Goal: Find specific fact: Find specific fact

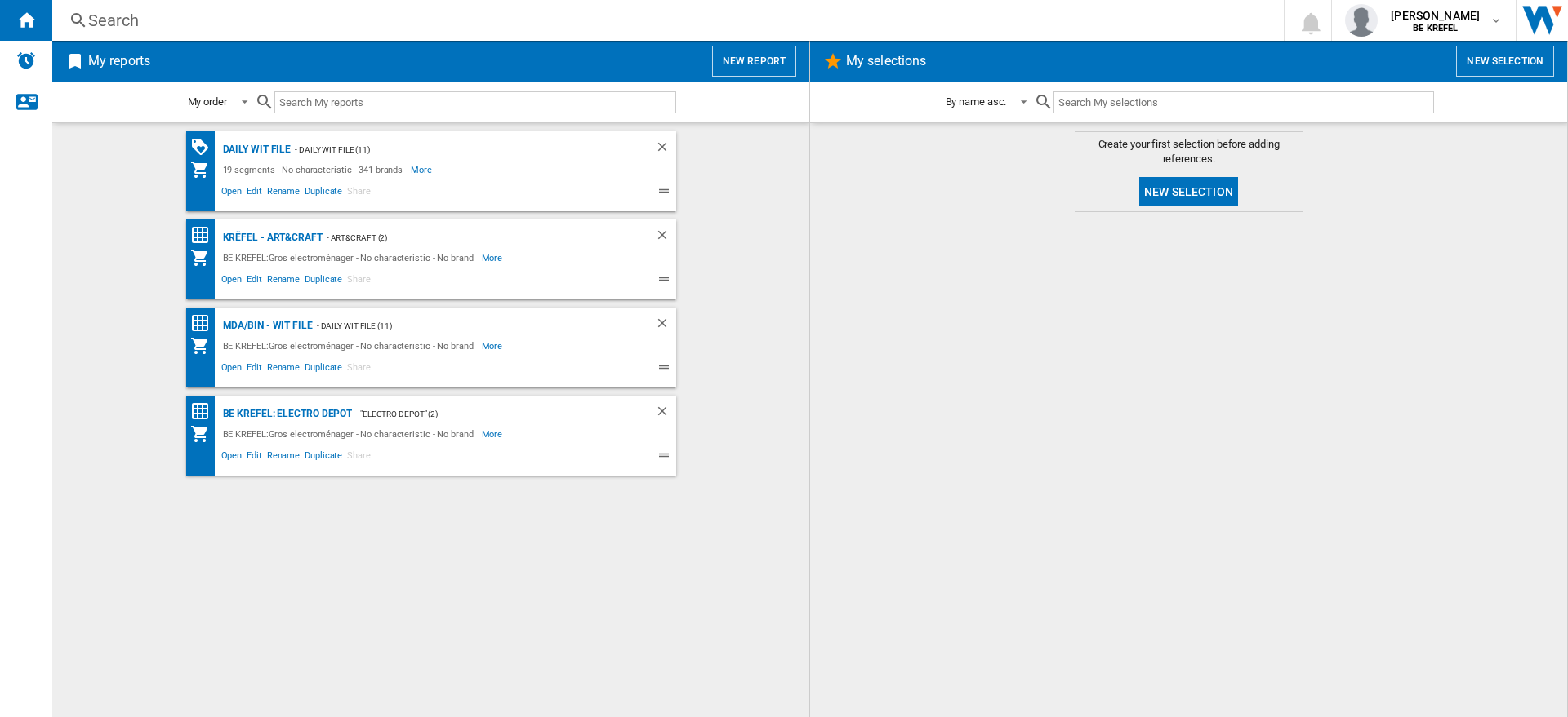
click at [471, 18] on div "Search" at bounding box center [665, 20] width 1153 height 23
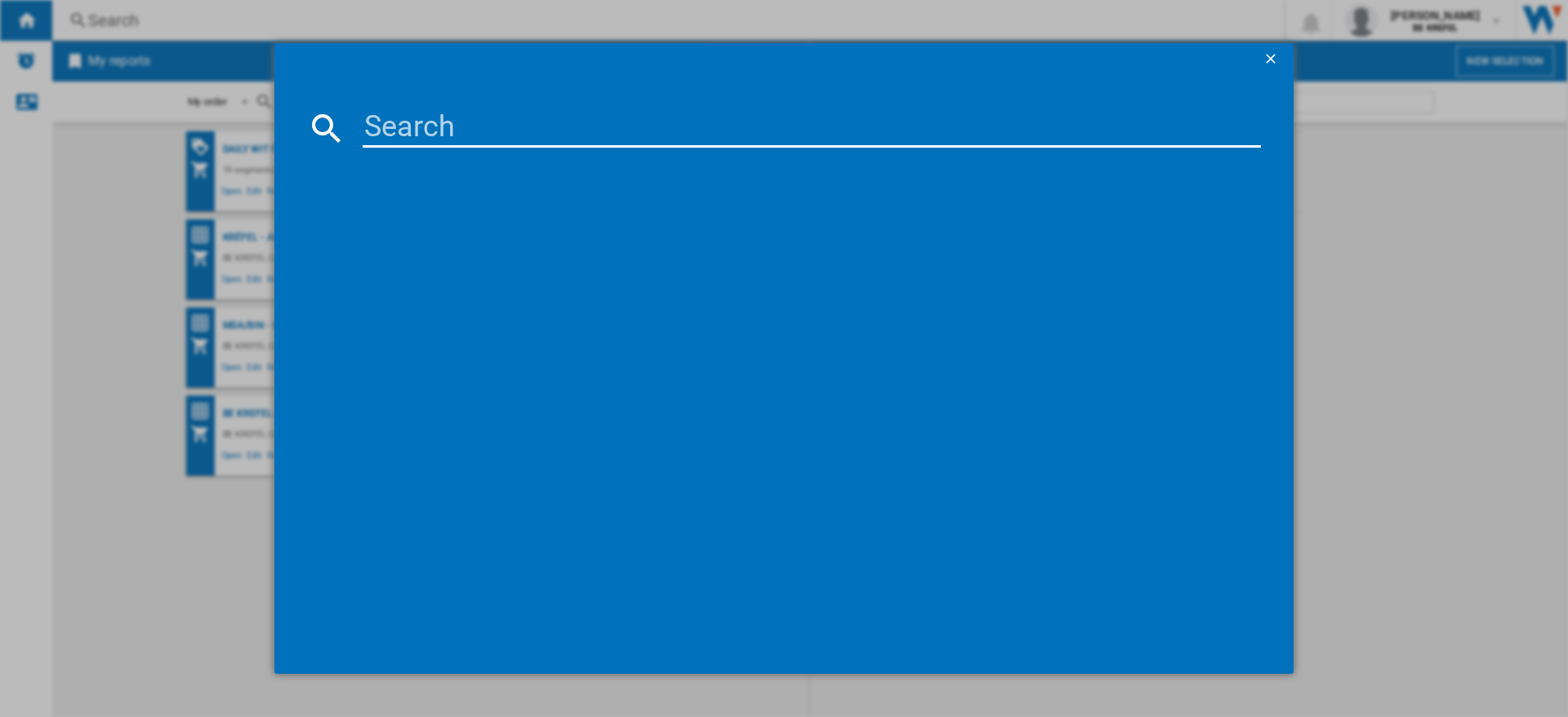
click at [528, 124] on input at bounding box center [811, 128] width 898 height 39
paste input "33004733"
type input "33004733"
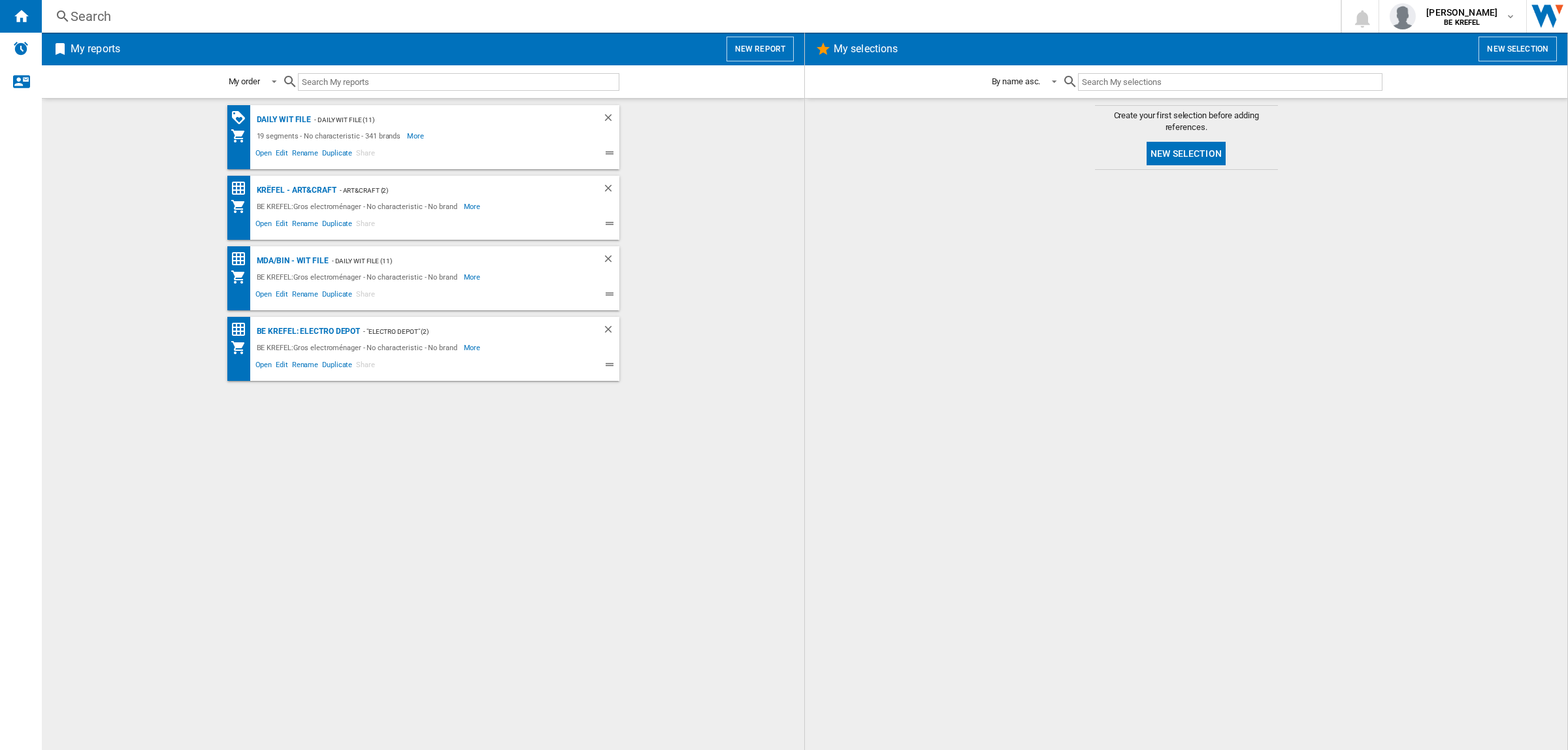
click at [242, 17] on div "Search" at bounding box center [689, 16] width 1236 height 18
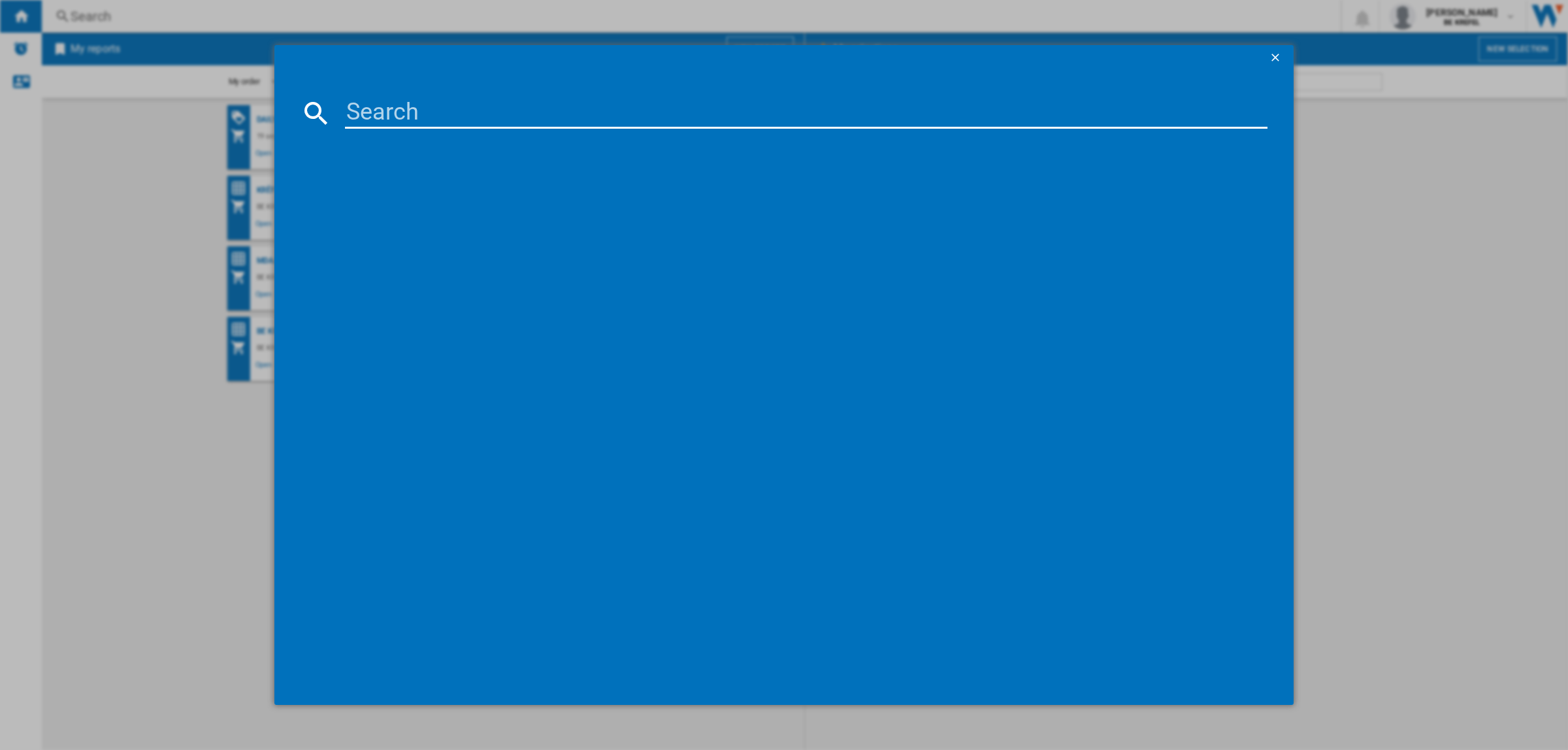
click at [407, 126] on input at bounding box center [806, 113] width 922 height 32
paste input "33005057"
type input "33005057"
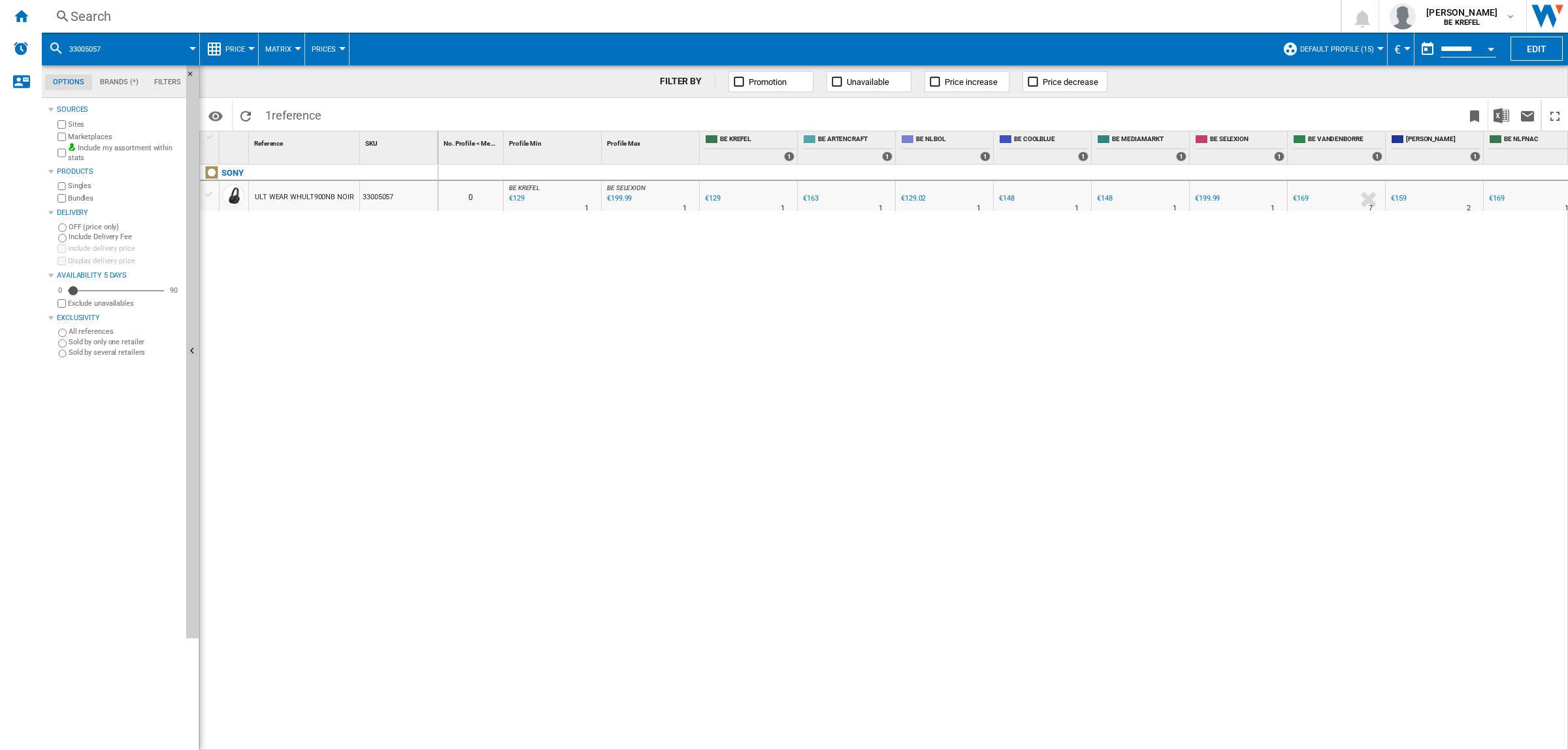
click at [307, 12] on div "Search" at bounding box center [689, 16] width 1236 height 18
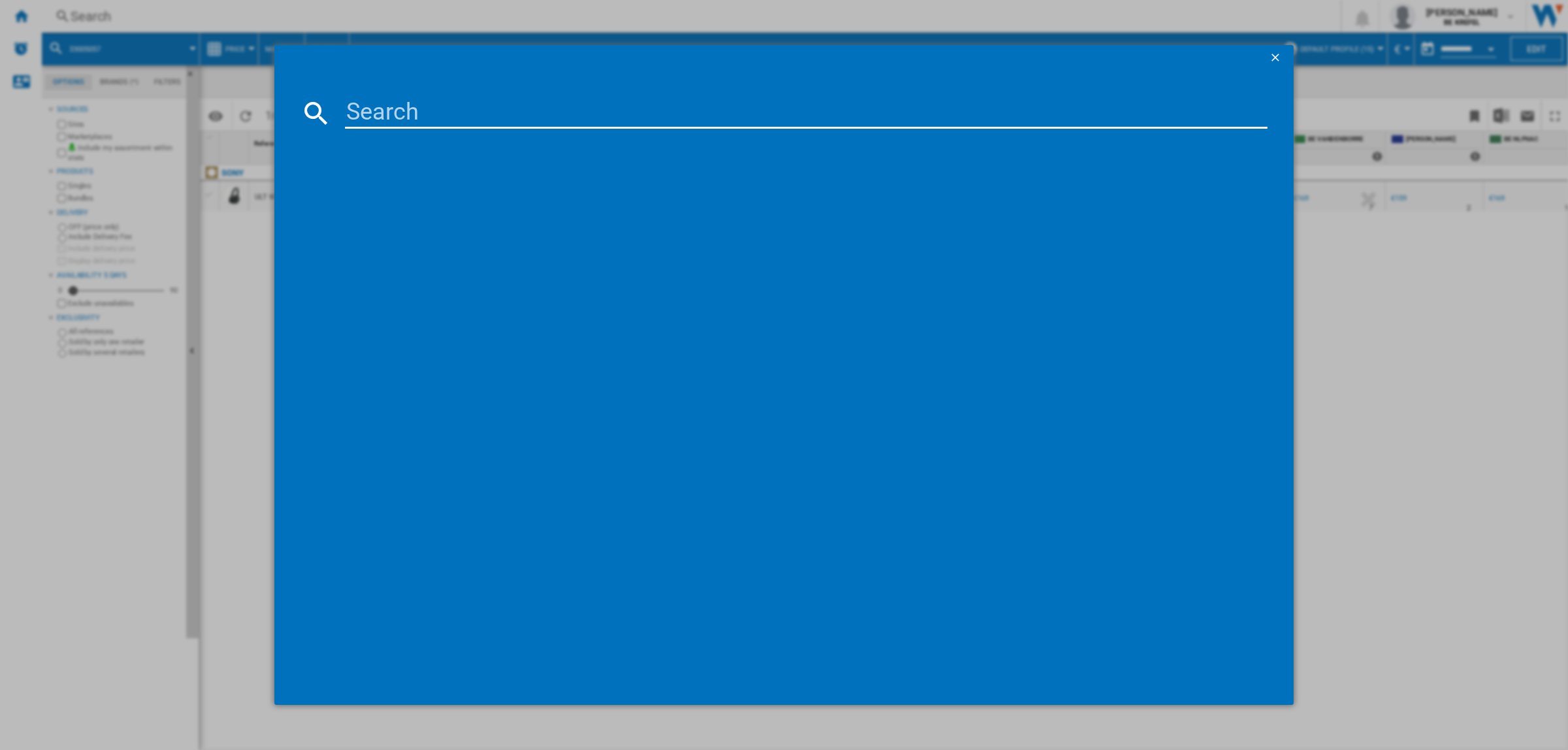
paste input "33004704"
type input "33004704"
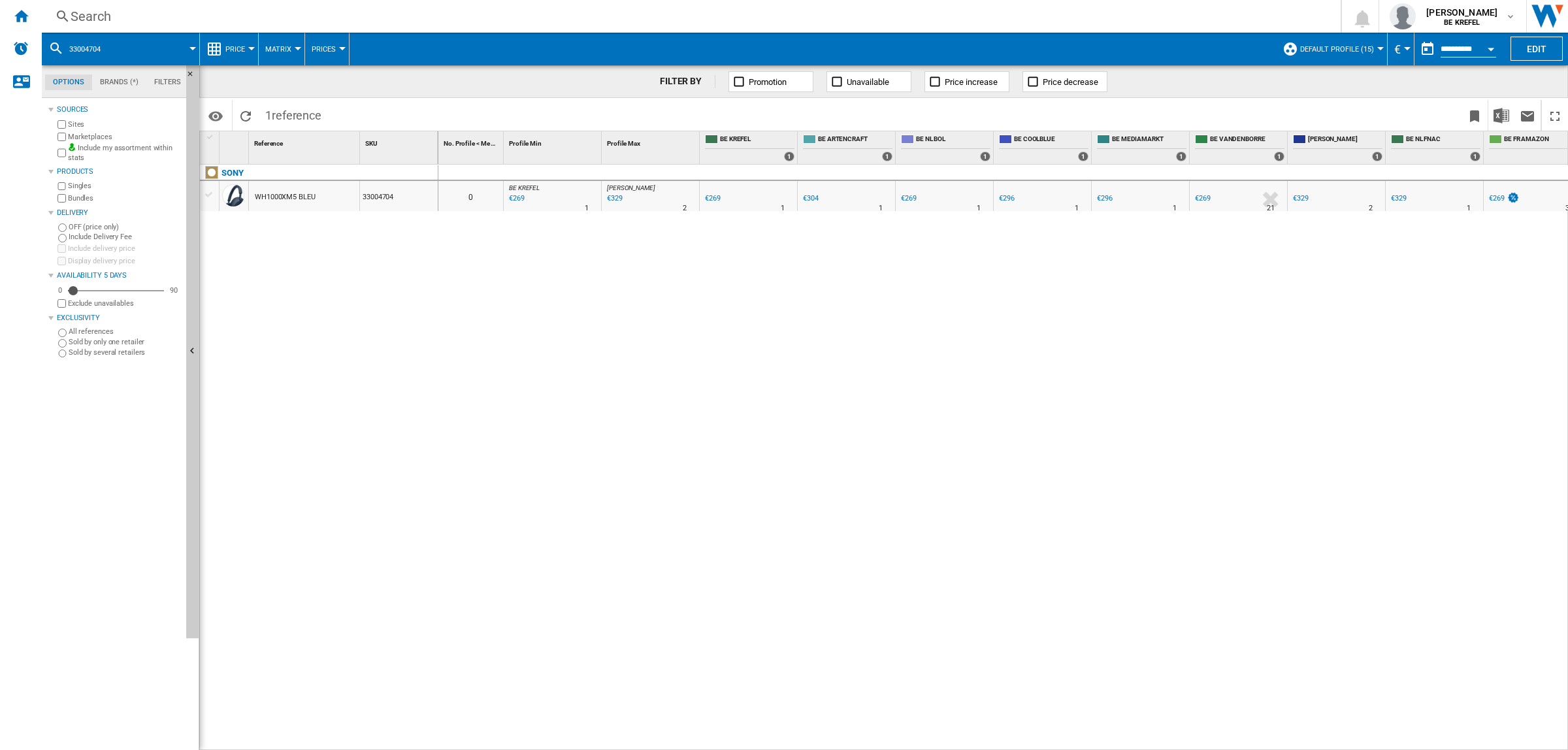
click at [305, 12] on div "Search" at bounding box center [689, 16] width 1236 height 18
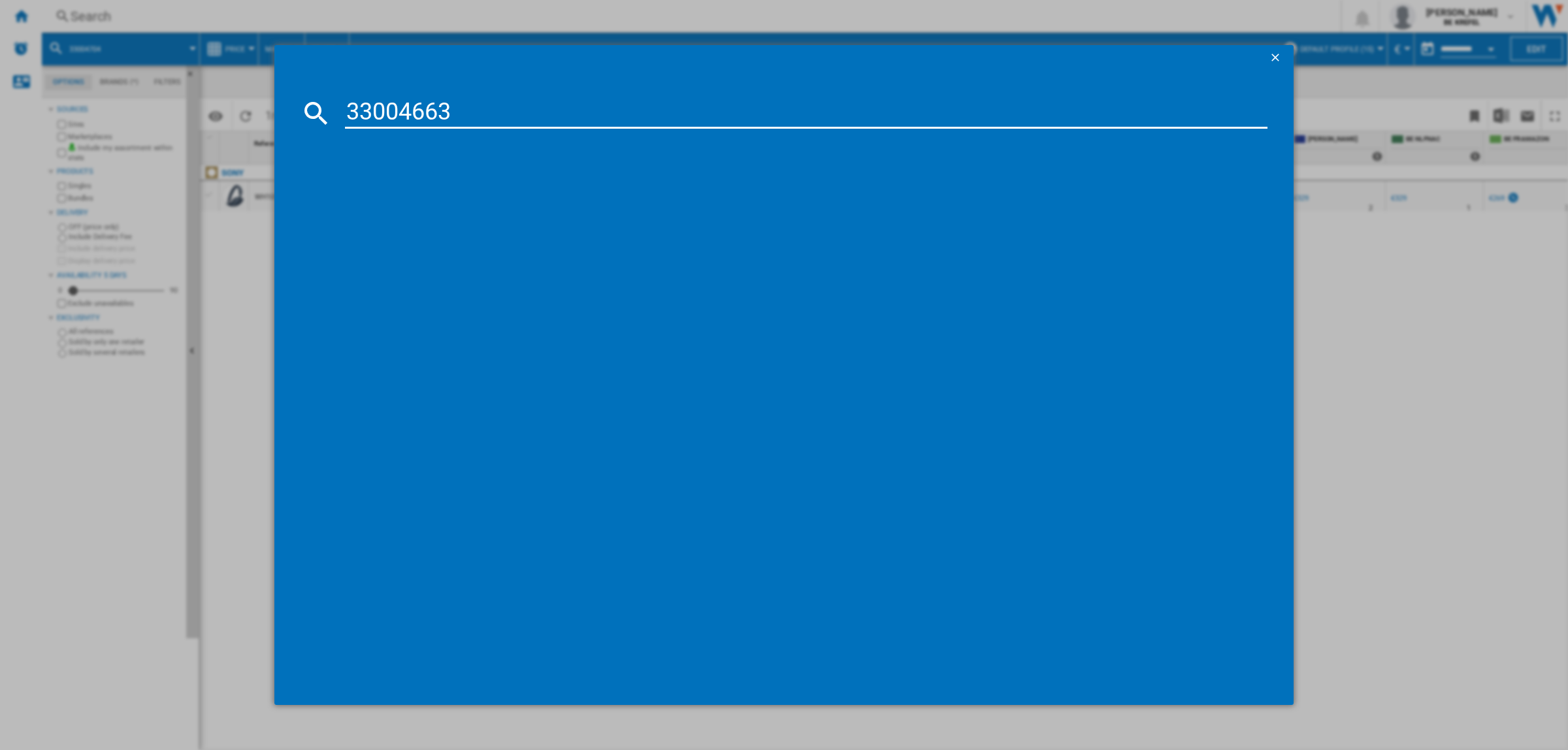
type input "33004663"
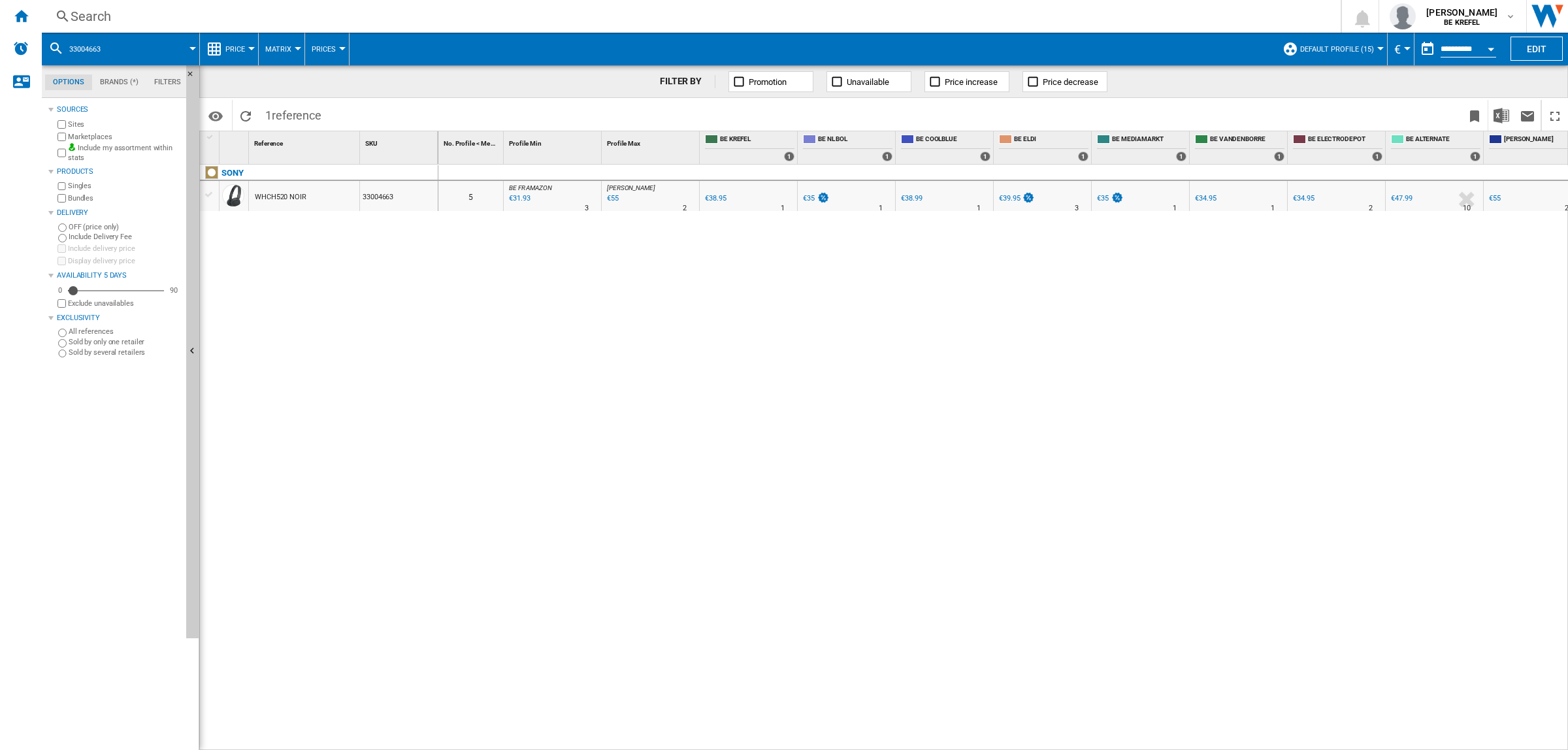
click at [347, 10] on div "Search" at bounding box center [689, 16] width 1236 height 18
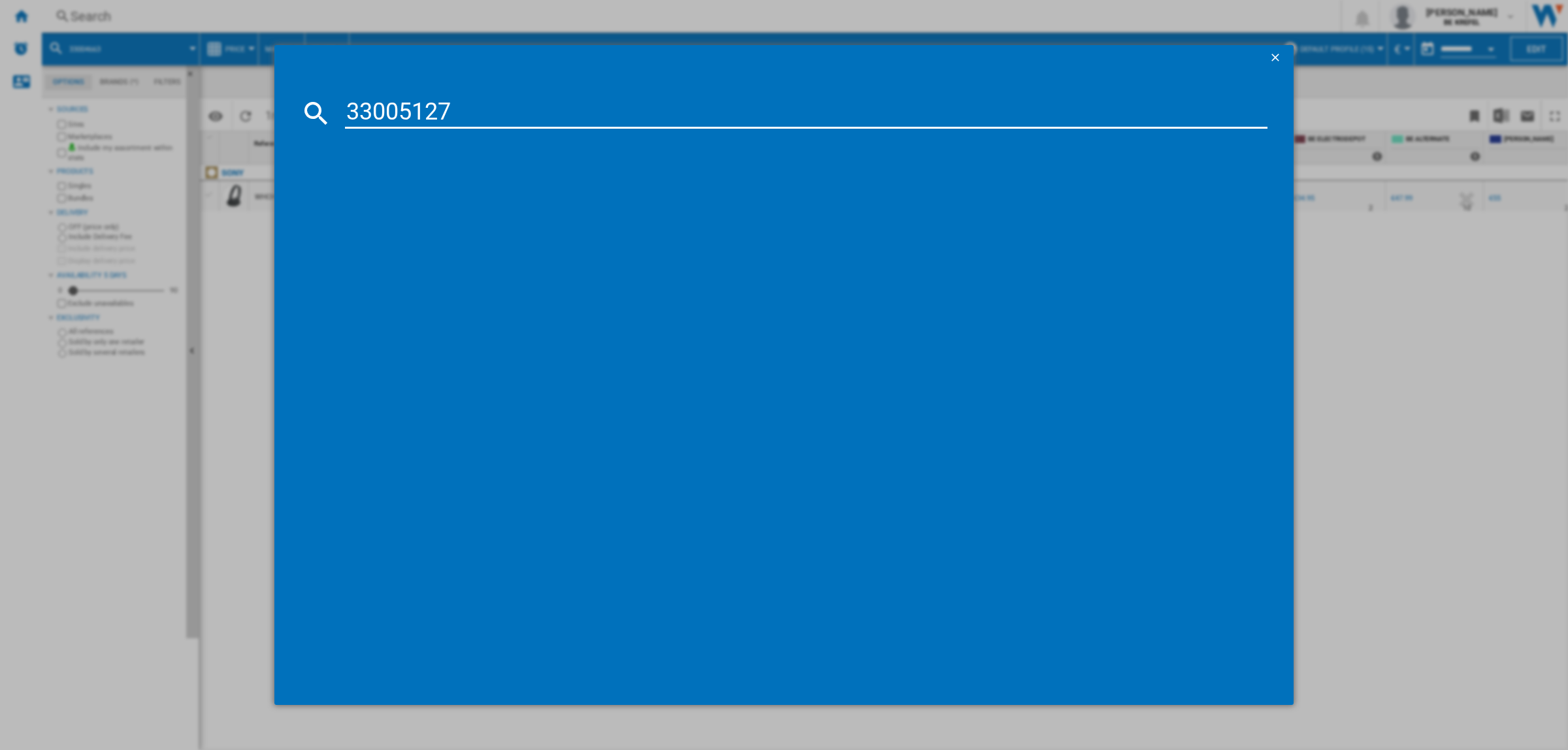
type input "33005127"
